Goal: Task Accomplishment & Management: Use online tool/utility

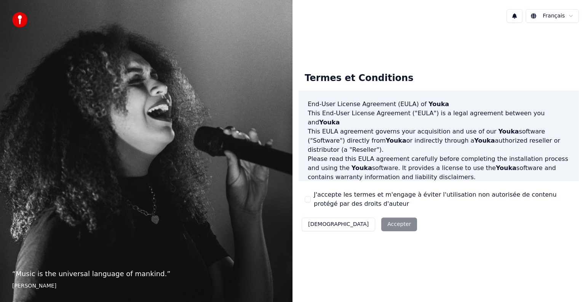
click at [350, 227] on div "Décliner Accepter" at bounding box center [358, 225] width 121 height 20
click at [361, 226] on div "Décliner Accepter" at bounding box center [358, 225] width 121 height 20
click at [366, 257] on div "Termes et Conditions End-User License Agreement ([PERSON_NAME]) of Youka This E…" at bounding box center [438, 150] width 292 height 243
click at [545, 43] on div "Termes et Conditions End-User License Agreement ([PERSON_NAME]) of Youka This E…" at bounding box center [438, 150] width 292 height 243
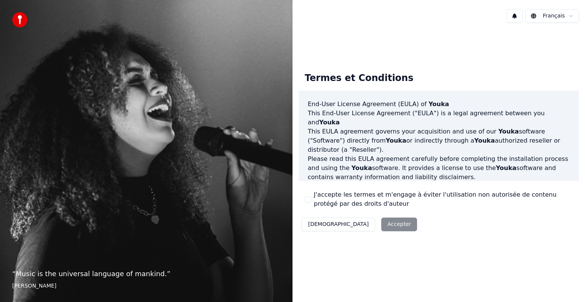
click at [320, 222] on button "[DEMOGRAPHIC_DATA]" at bounding box center [337, 225] width 73 height 14
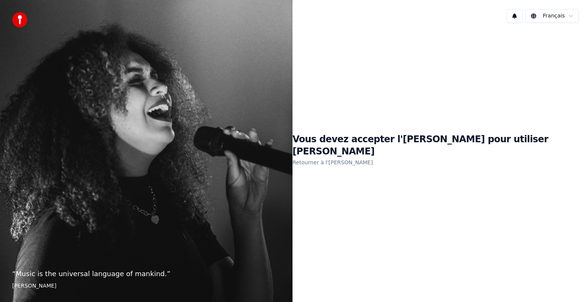
click at [373, 158] on link "Retourner à l'[PERSON_NAME]" at bounding box center [332, 162] width 80 height 12
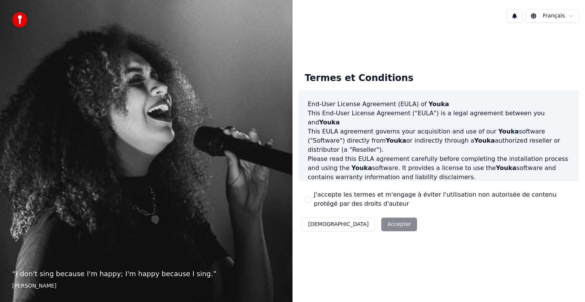
click at [360, 225] on div "Décliner Accepter" at bounding box center [358, 225] width 121 height 20
click at [361, 226] on div "Décliner Accepter" at bounding box center [358, 225] width 121 height 20
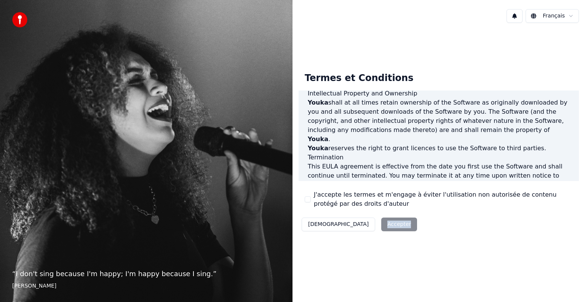
scroll to position [411, 0]
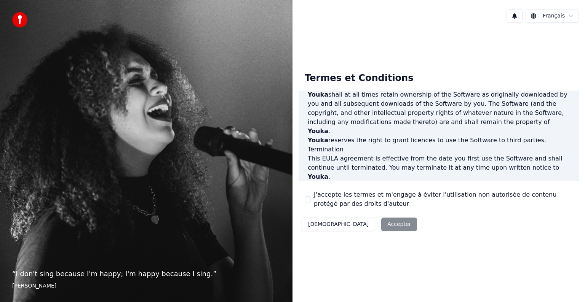
click at [516, 260] on div "Termes et Conditions End-User License Agreement ([PERSON_NAME]) of Youka This E…" at bounding box center [438, 150] width 292 height 243
click at [308, 199] on button "J'accepte les termes et m'engage à éviter l'utilisation non autorisée de conten…" at bounding box center [307, 199] width 6 height 6
click at [381, 223] on button "Accepter" at bounding box center [399, 225] width 36 height 14
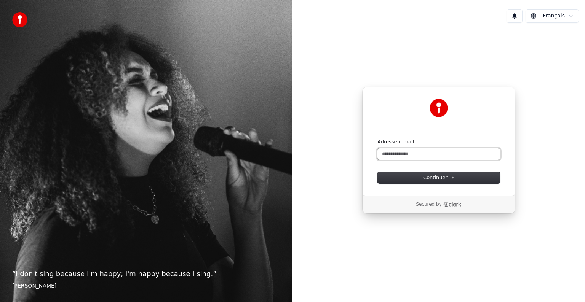
click at [425, 152] on input "Adresse e-mail" at bounding box center [438, 153] width 123 height 11
click at [377, 139] on button "submit" at bounding box center [377, 139] width 0 height 0
type input "**********"
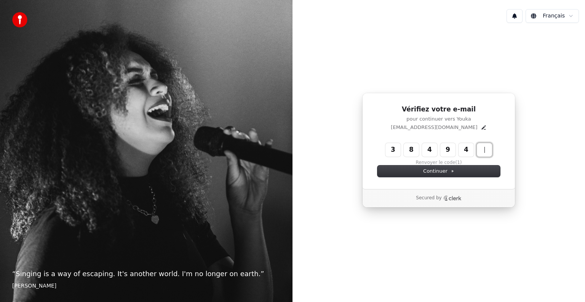
type input "******"
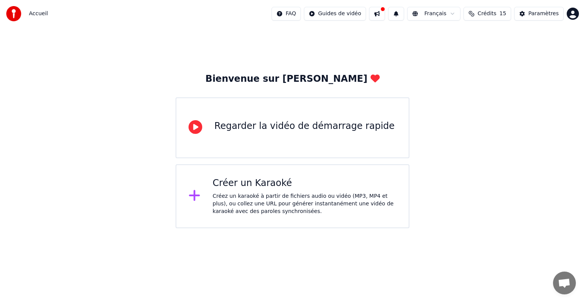
click at [285, 131] on div "Regarder la vidéo de démarrage rapide" at bounding box center [304, 126] width 180 height 12
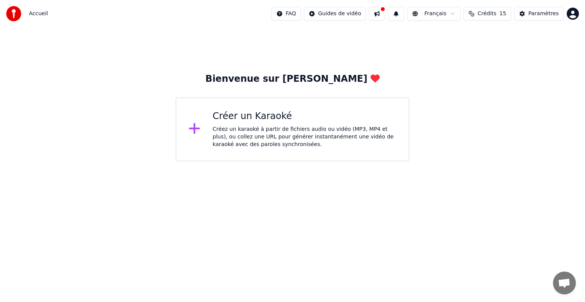
click at [196, 131] on icon at bounding box center [194, 129] width 12 height 14
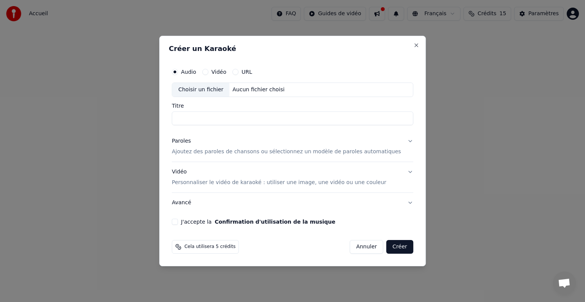
click at [226, 73] on label "Vidéo" at bounding box center [218, 71] width 15 height 5
click at [208, 73] on button "Vidéo" at bounding box center [205, 72] width 6 height 6
click at [207, 119] on input "Titre" at bounding box center [292, 119] width 241 height 14
type input "*******"
click at [393, 247] on button "Créer" at bounding box center [399, 247] width 27 height 14
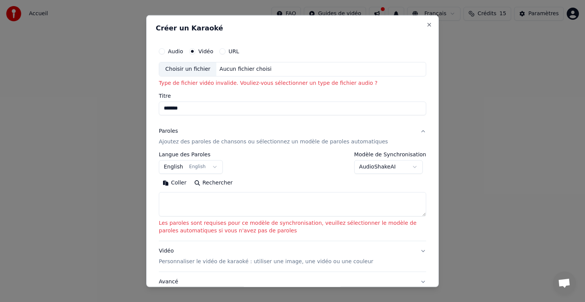
click at [209, 166] on button "English English" at bounding box center [191, 167] width 64 height 14
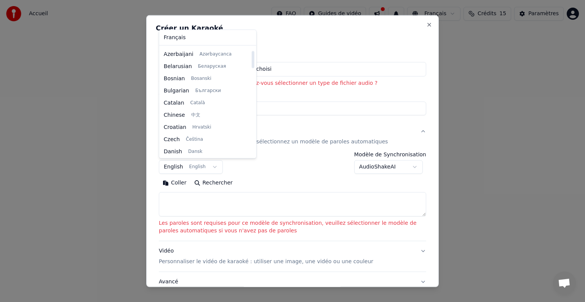
scroll to position [23, 0]
select select "**"
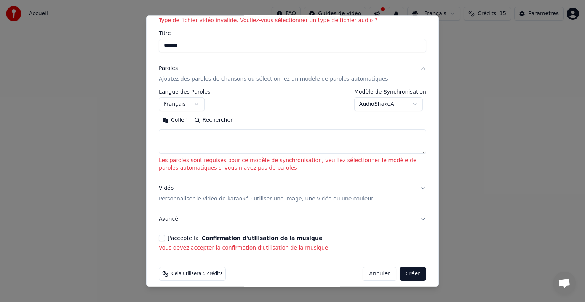
scroll to position [69, 0]
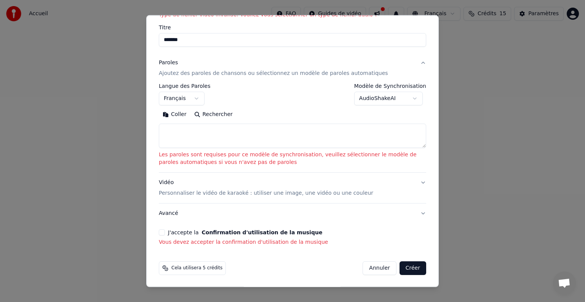
select select
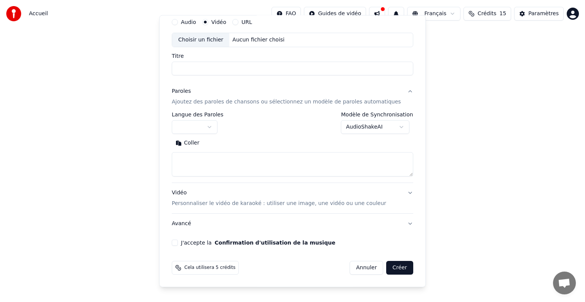
scroll to position [29, 0]
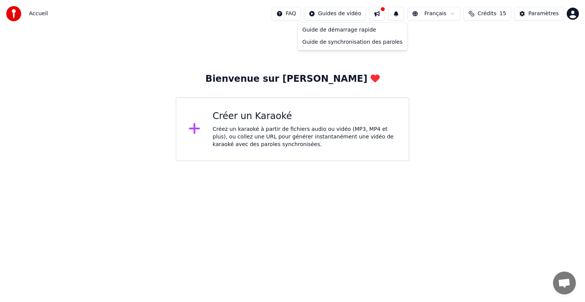
click at [342, 15] on html "Accueil FAQ Guides de vidéo Français Crédits 15 Paramètres Bienvenue sur Youka …" at bounding box center [292, 80] width 585 height 161
